Goal: Task Accomplishment & Management: Manage account settings

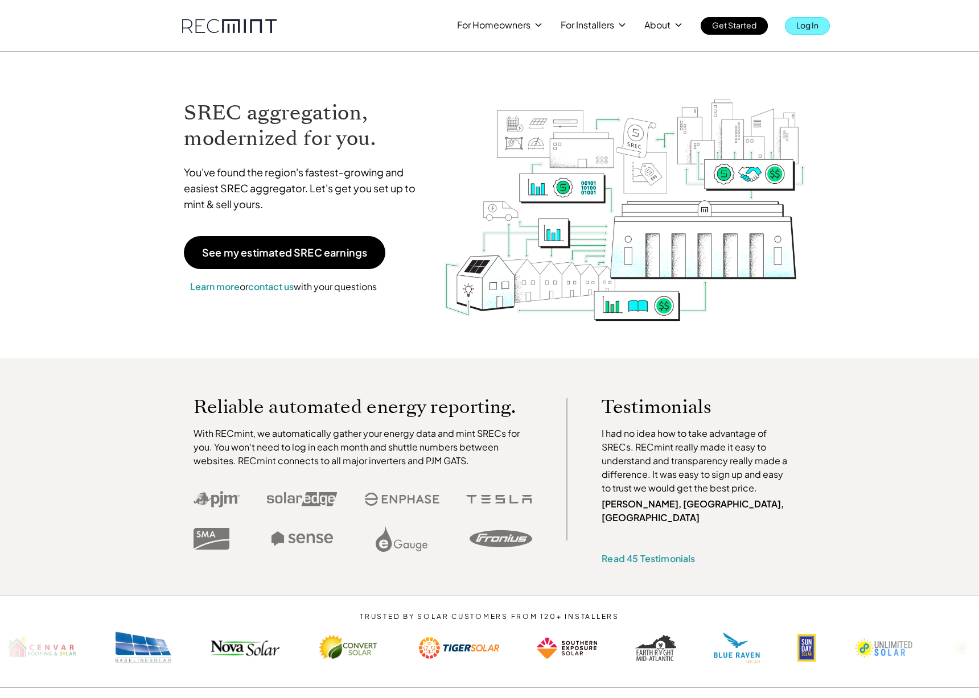
click at [803, 21] on p "Log In" at bounding box center [807, 25] width 22 height 16
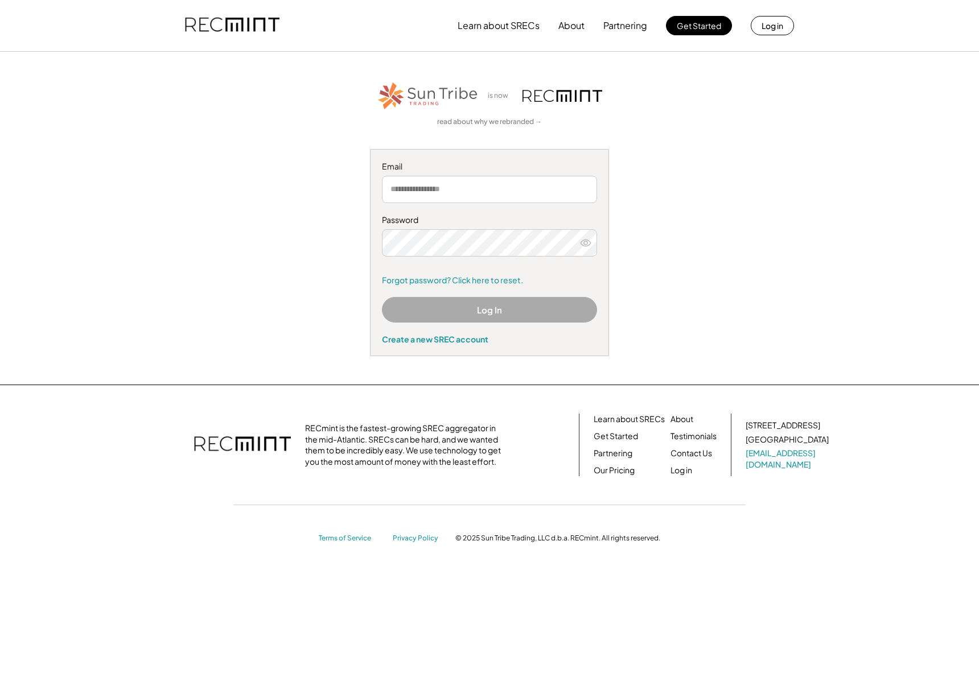
click at [484, 194] on input "email" at bounding box center [489, 189] width 215 height 27
type input "**********"
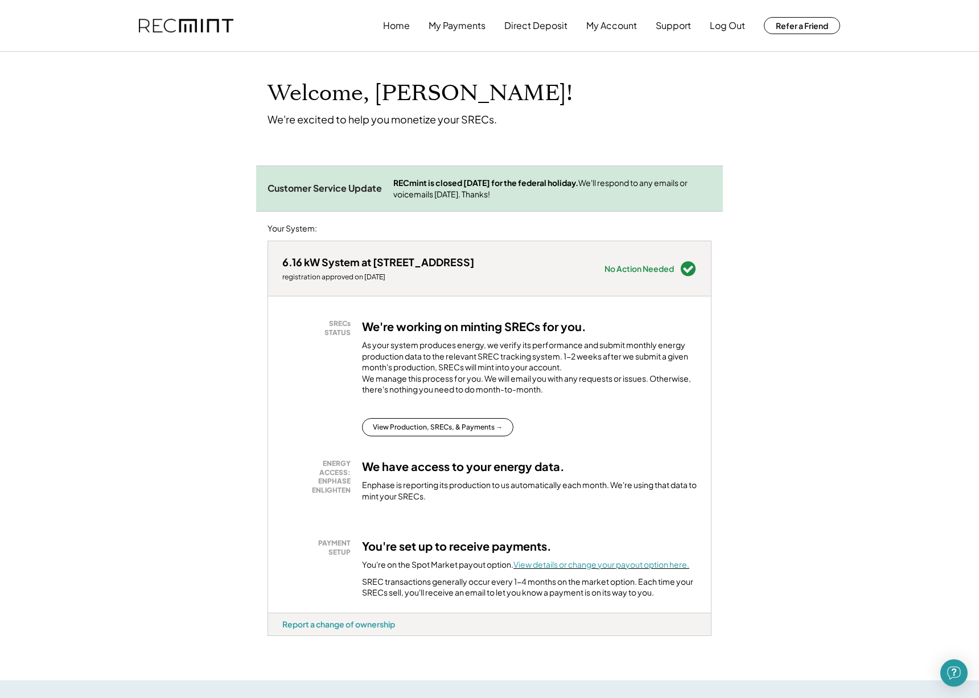
click at [611, 570] on font "View details or change your payout option here." at bounding box center [601, 564] width 176 height 10
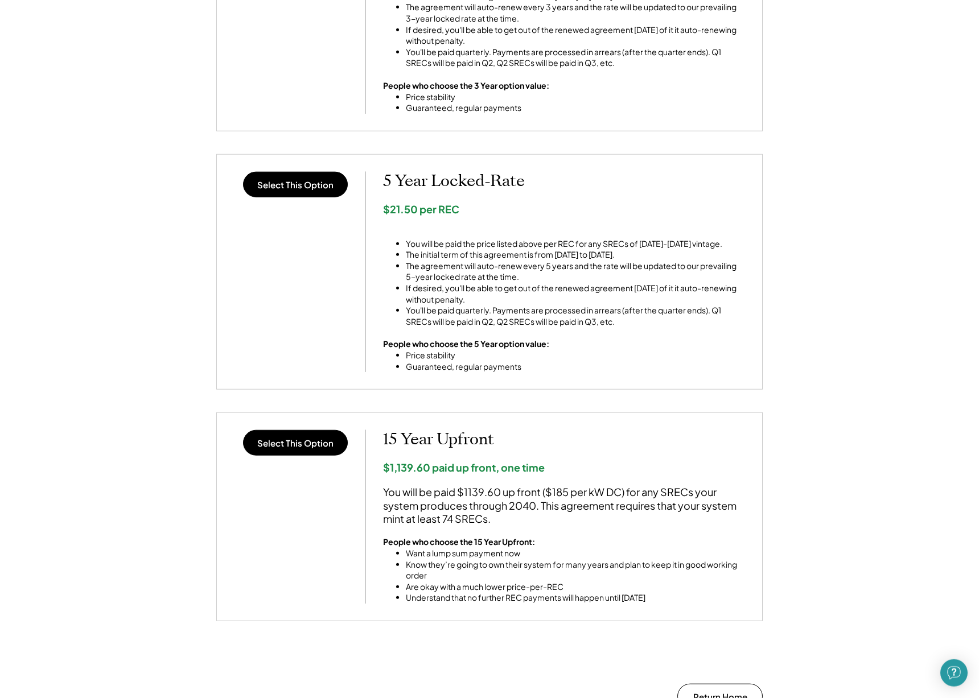
scroll to position [628, 0]
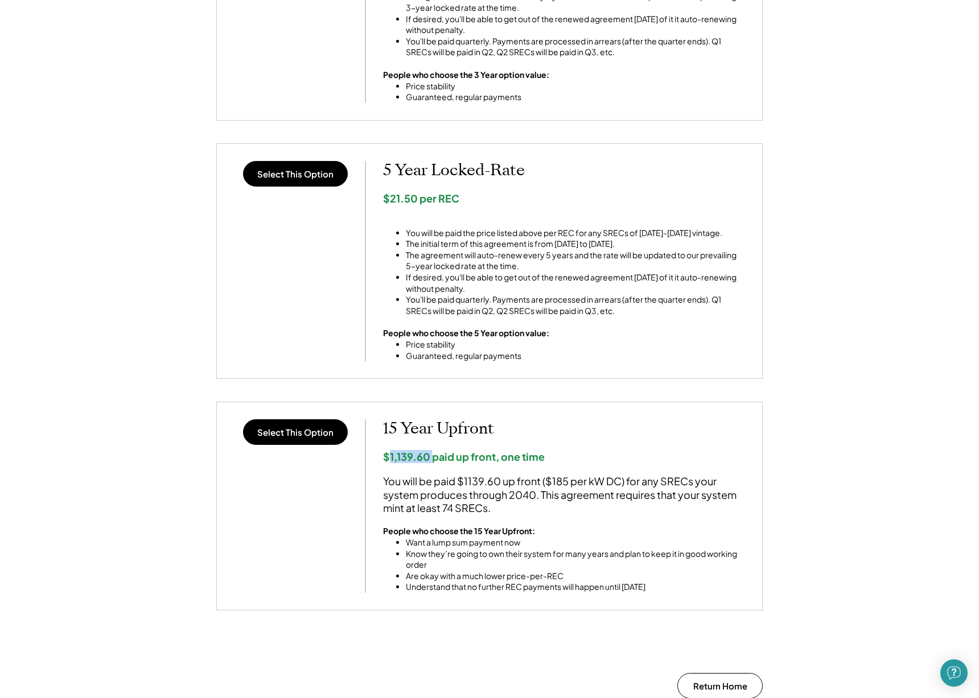
drag, startPoint x: 390, startPoint y: 466, endPoint x: 434, endPoint y: 467, distance: 43.3
click at [434, 463] on div "$1,139.60 paid up front, one time" at bounding box center [564, 456] width 362 height 13
click at [56, 439] on div "< Return Home SREC Payout Options 6.16kW solar system at 2403 Lincoln Ave, Henr…" at bounding box center [489, 79] width 979 height 1298
drag, startPoint x: 514, startPoint y: 309, endPoint x: 593, endPoint y: 307, distance: 79.1
click at [593, 307] on li "You'll be paid quarterly. Payments are processed in arrears (after the quarter …" at bounding box center [575, 305] width 339 height 22
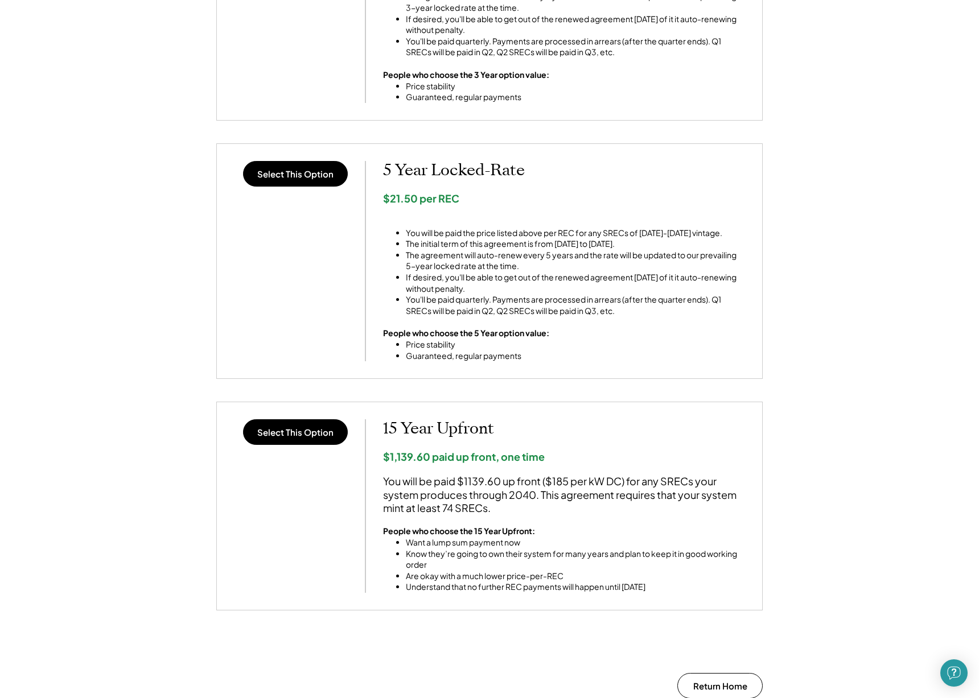
click at [511, 327] on div "5 Year Locked-Rate $21.50 per REC You will be paid the price listed above per R…" at bounding box center [564, 261] width 362 height 200
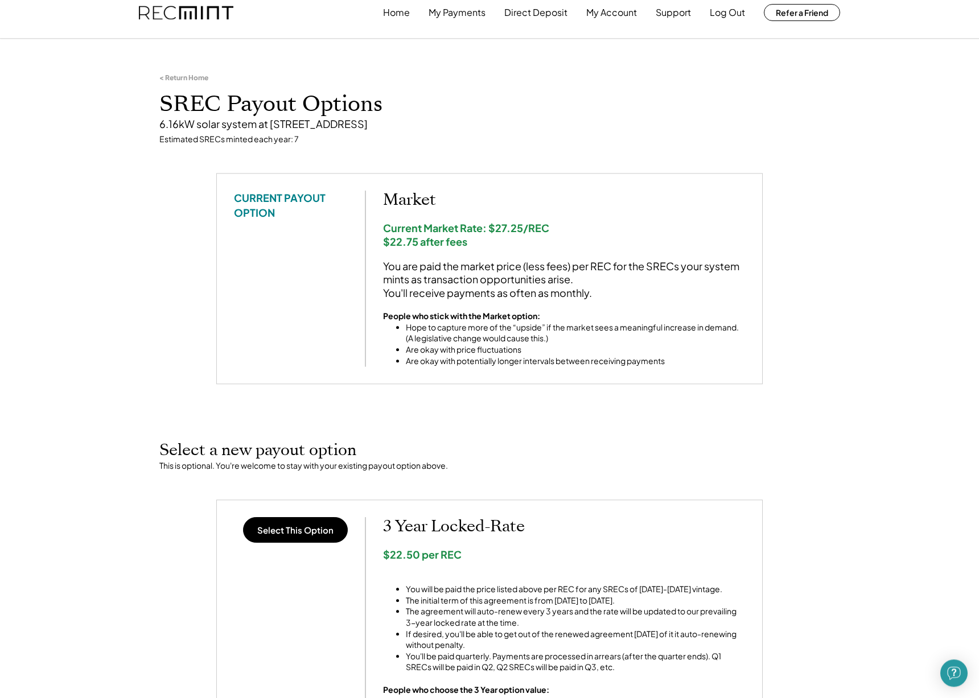
scroll to position [0, 0]
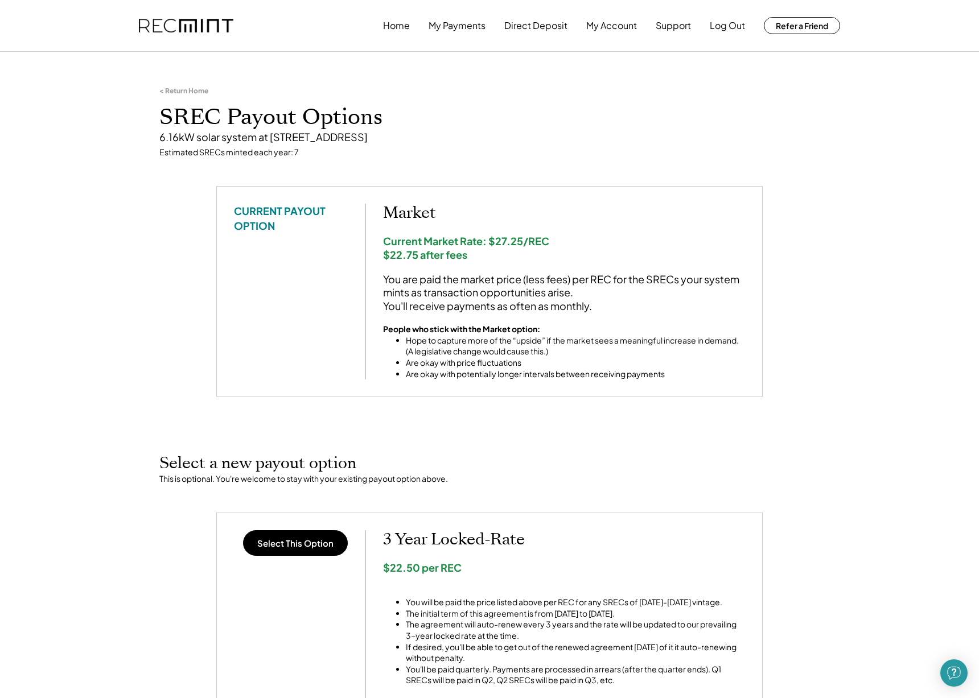
click at [196, 213] on div "< Return Home SREC Payout Options 6.16kW solar system at 2403 Lincoln Ave, Henr…" at bounding box center [489, 707] width 979 height 1298
click at [521, 24] on button "Direct Deposit" at bounding box center [535, 25] width 63 height 23
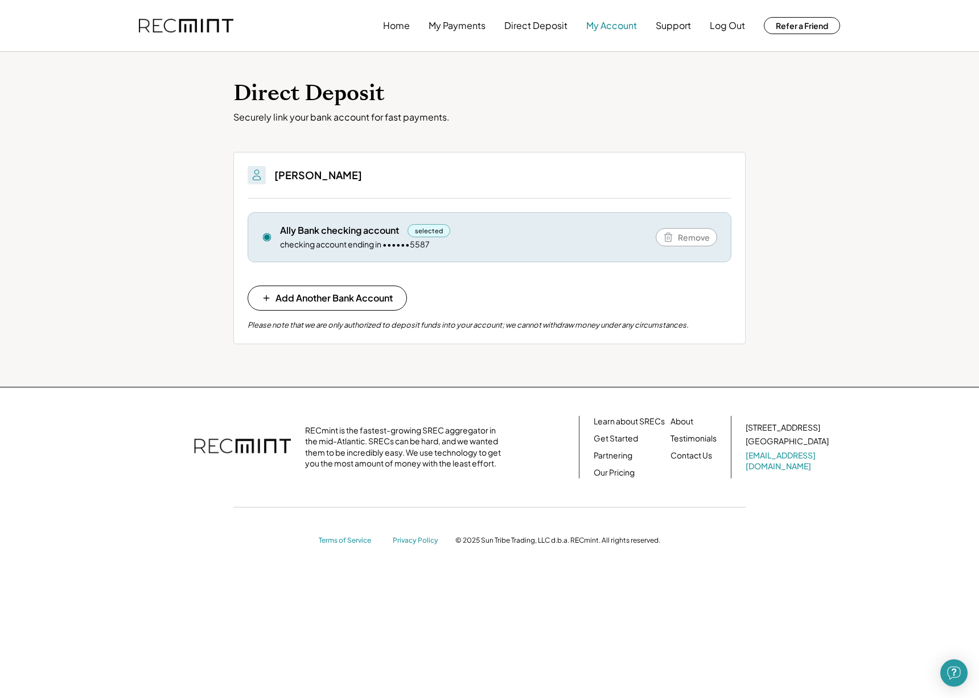
click at [620, 26] on button "My Account" at bounding box center [611, 25] width 51 height 23
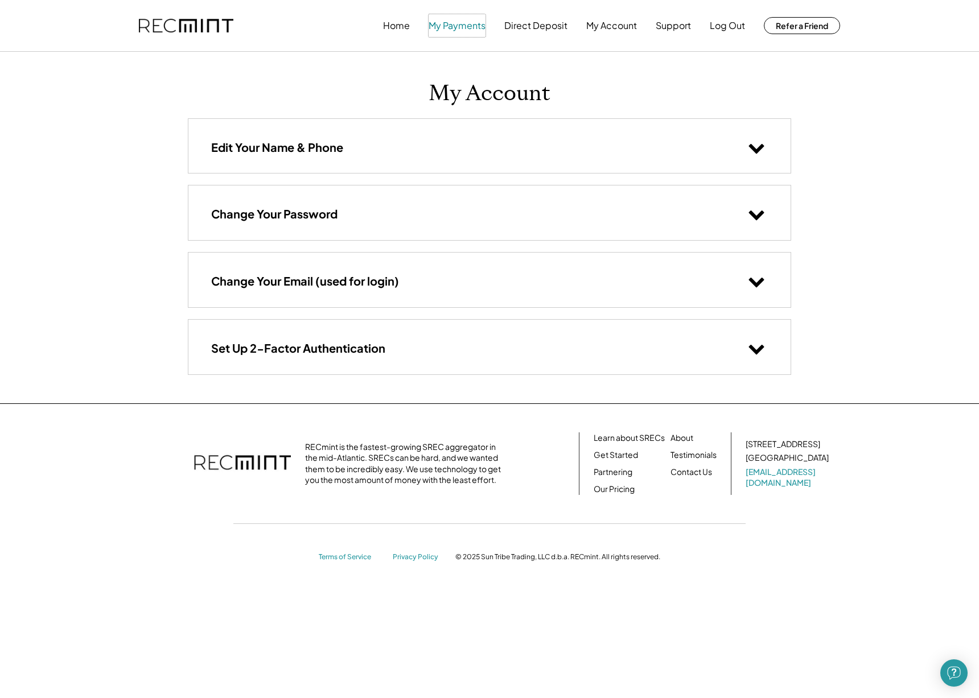
click at [475, 28] on button "My Payments" at bounding box center [457, 25] width 57 height 23
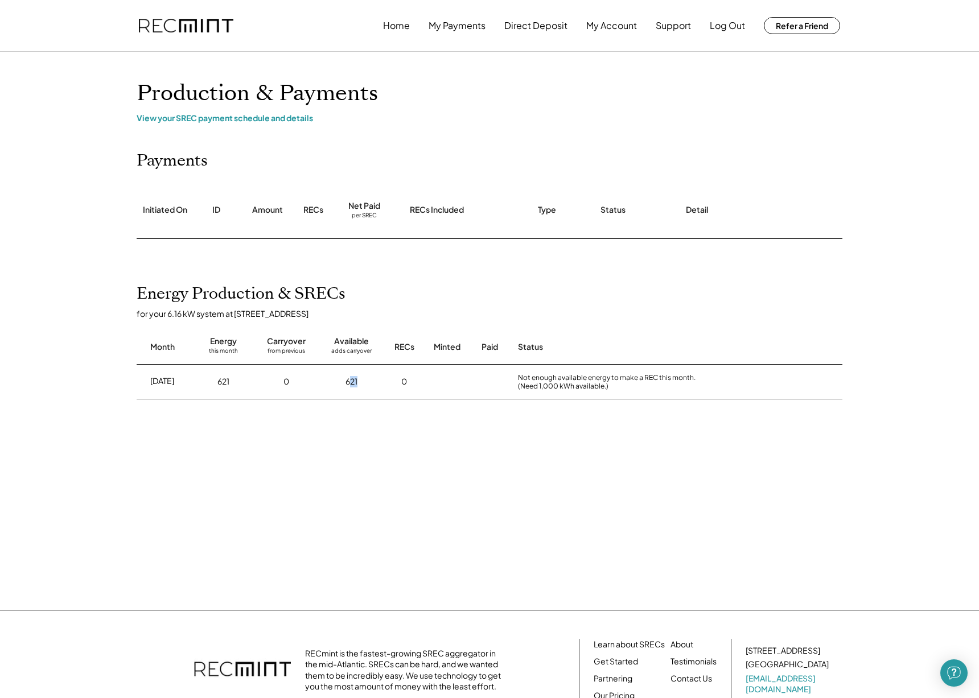
drag, startPoint x: 352, startPoint y: 383, endPoint x: 363, endPoint y: 386, distance: 11.2
click at [363, 386] on div "621" at bounding box center [351, 382] width 54 height 28
click at [315, 380] on div "[DATE] 621 0 621 0 Not enough available energy to make a REC this month. (Need …" at bounding box center [490, 382] width 706 height 35
